Goal: Transaction & Acquisition: Subscribe to service/newsletter

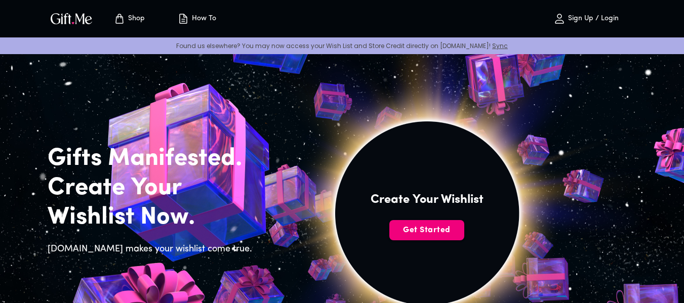
click at [417, 226] on span "Get Started" at bounding box center [426, 230] width 75 height 11
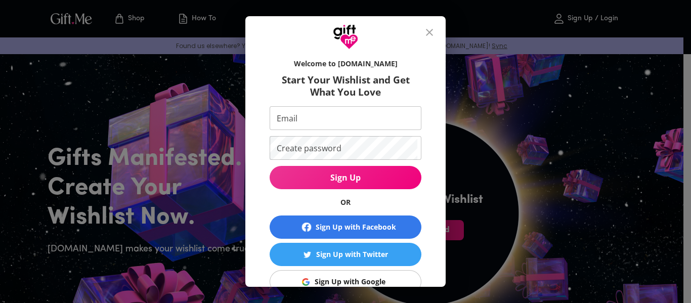
click at [429, 29] on icon "close" at bounding box center [429, 32] width 12 height 12
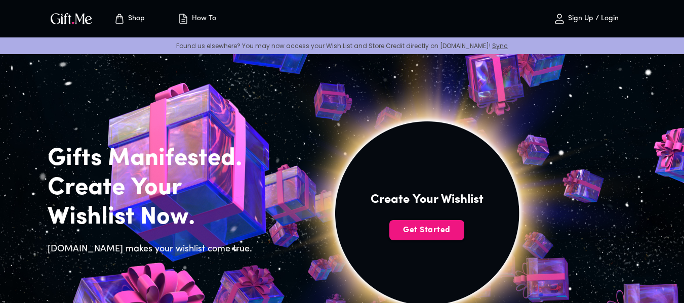
click at [572, 18] on p "Sign Up / Login" at bounding box center [591, 19] width 53 height 9
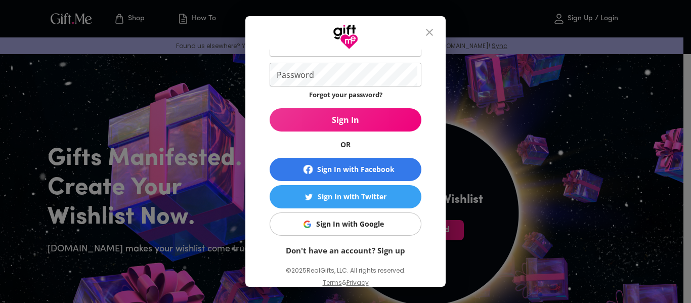
scroll to position [79, 0]
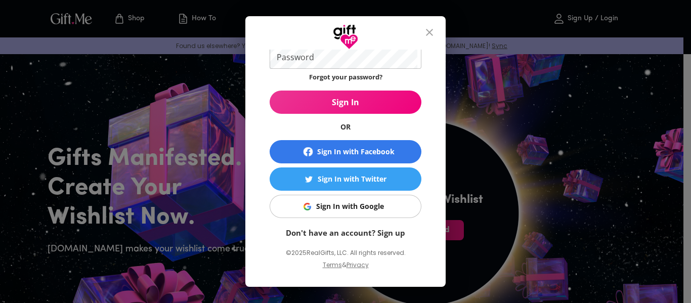
click at [325, 216] on button "Sign In with Google" at bounding box center [346, 206] width 152 height 23
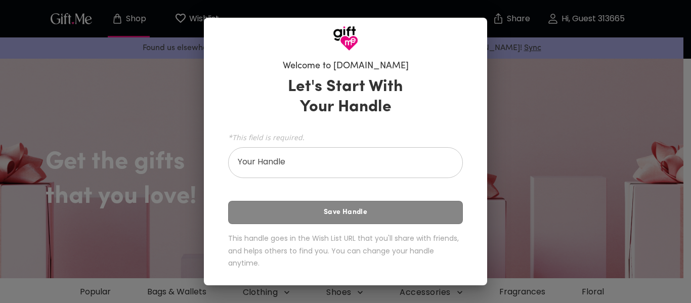
click at [531, 159] on div "Welcome to [DOMAIN_NAME] Let's Start With Your Handle *This field is required. …" at bounding box center [345, 151] width 691 height 303
click at [518, 174] on div "Welcome to [DOMAIN_NAME] Let's Start With Your Handle *This field is required. …" at bounding box center [345, 151] width 691 height 303
drag, startPoint x: 518, startPoint y: 174, endPoint x: 534, endPoint y: 109, distance: 66.3
click at [519, 171] on div "Welcome to [DOMAIN_NAME] Let's Start With Your Handle *This field is required. …" at bounding box center [345, 151] width 691 height 303
click at [541, 86] on div "Welcome to [DOMAIN_NAME] Let's Start With Your Handle *This field is required. …" at bounding box center [345, 151] width 691 height 303
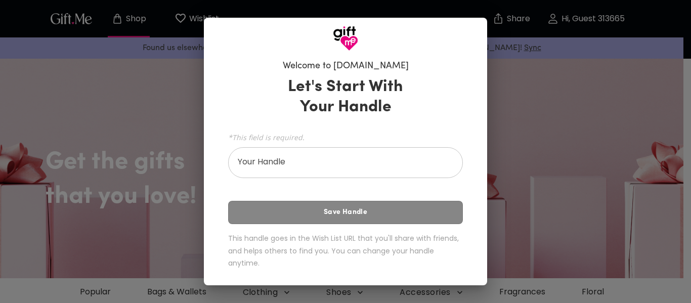
click at [541, 84] on div "Welcome to [DOMAIN_NAME] Let's Start With Your Handle *This field is required. …" at bounding box center [345, 151] width 691 height 303
